Goal: Check status: Check status

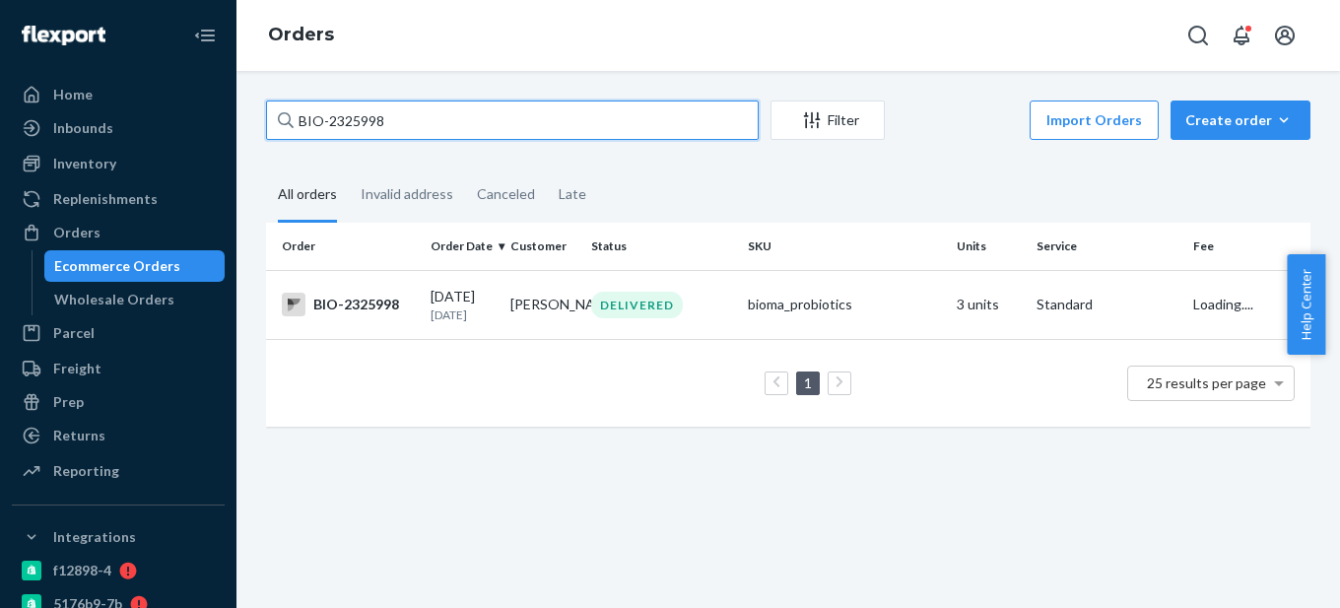
drag, startPoint x: 328, startPoint y: 123, endPoint x: 456, endPoint y: 122, distance: 128.1
click at [456, 122] on input "BIO-2325998" at bounding box center [512, 120] width 493 height 39
click at [329, 112] on input "BIO- 2187414" at bounding box center [512, 120] width 493 height 39
type input "BIO-2187414"
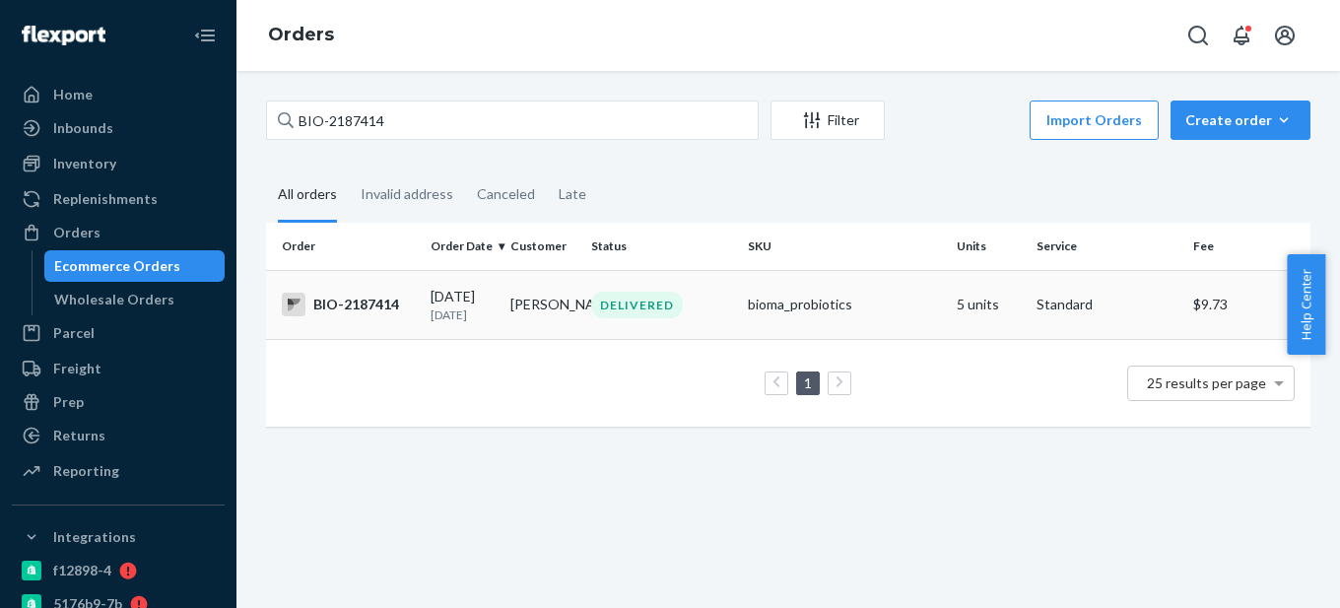
click at [358, 306] on div "BIO-2187414" at bounding box center [348, 305] width 133 height 24
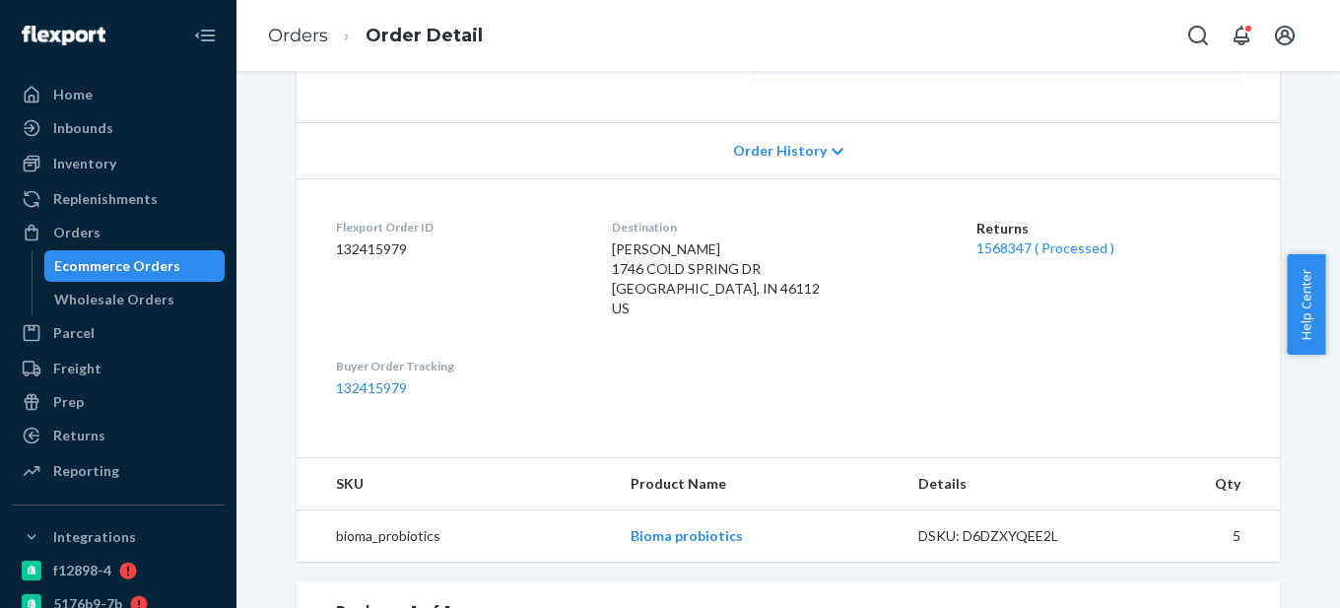
scroll to position [394, 0]
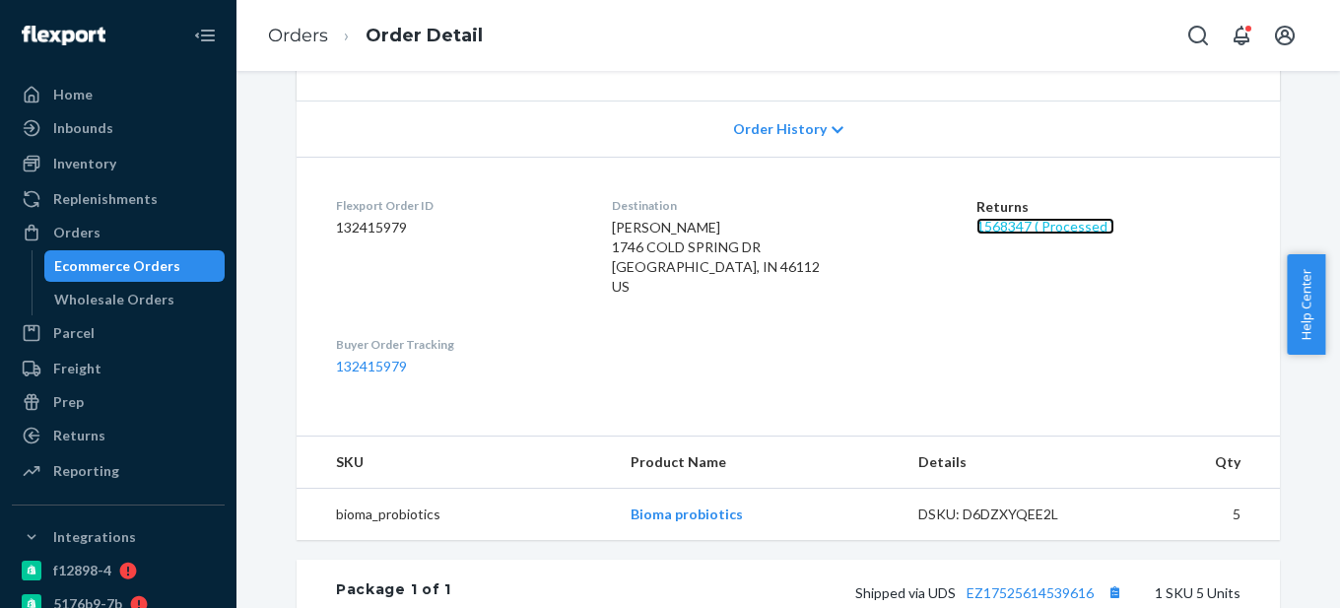
click at [981, 231] on link "1568347 ( Processed )" at bounding box center [1046, 226] width 138 height 17
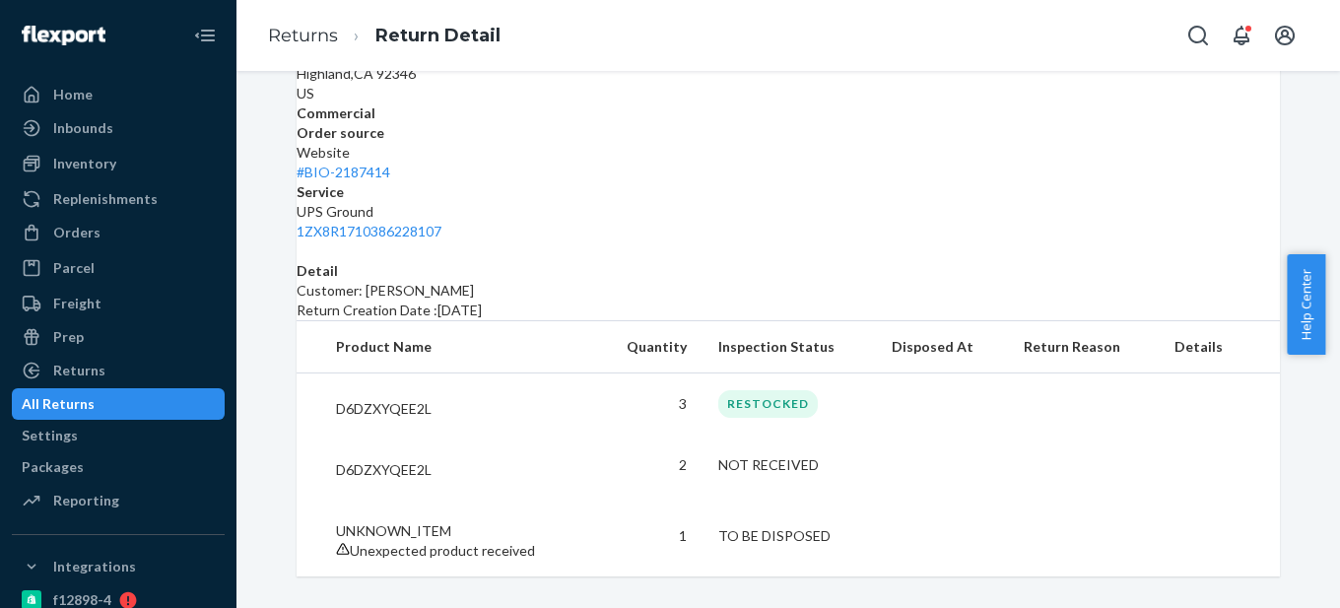
scroll to position [414, 0]
